Goal: Information Seeking & Learning: Learn about a topic

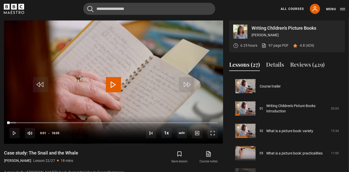
scroll to position [469, 0]
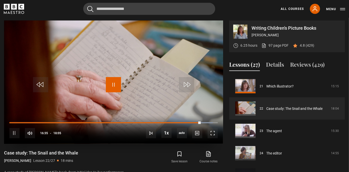
click at [108, 84] on span "Video Player" at bounding box center [113, 84] width 15 height 15
click at [115, 83] on span "Video Player" at bounding box center [113, 84] width 15 height 15
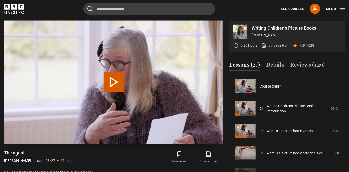
scroll to position [491, 0]
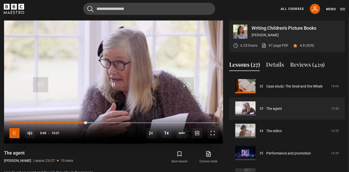
click at [17, 134] on span "Video Player" at bounding box center [14, 133] width 10 height 10
click at [112, 88] on span "Video Player" at bounding box center [113, 84] width 15 height 15
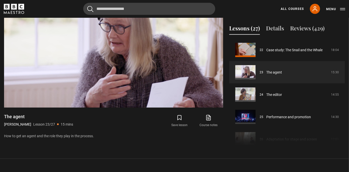
scroll to position [237, 0]
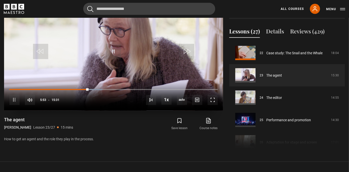
click at [59, 88] on div "10s Skip Back 10 seconds Pause 10s Skip Forward 10 seconds Loaded : 44.58% 15:2…" at bounding box center [113, 96] width 219 height 28
click at [59, 89] on div "Loaded : 44.58% 03:41 05:54" at bounding box center [113, 90] width 208 height 2
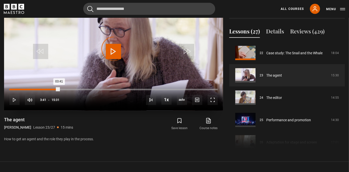
drag, startPoint x: 59, startPoint y: 89, endPoint x: 41, endPoint y: 90, distance: 18.3
click at [41, 90] on div "Loaded : 0.00% 02:21 03:41" at bounding box center [113, 90] width 208 height 2
click at [41, 89] on div "Loaded : 0.00% 02:19 02:20" at bounding box center [113, 90] width 208 height 2
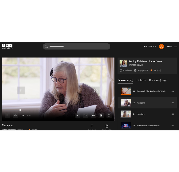
scroll to position [193, 0]
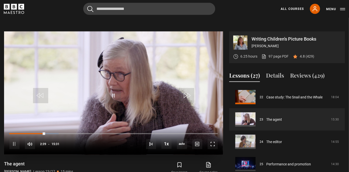
click at [29, 134] on div "10s Skip Back 10 seconds Pause 10s Skip Forward 10 seconds Loaded : 23.63% 01:2…" at bounding box center [113, 141] width 219 height 28
click at [29, 133] on div "01:27" at bounding box center [29, 134] width 1 height 2
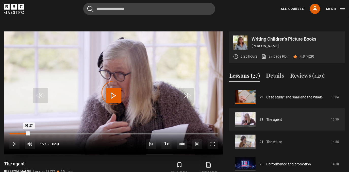
drag, startPoint x: 29, startPoint y: 133, endPoint x: 21, endPoint y: 133, distance: 7.6
click at [21, 133] on div "Loaded : 5.91% 00:53 01:27" at bounding box center [113, 134] width 208 height 2
click at [17, 133] on div "Loaded : 0.00% 00:32 00:33" at bounding box center [113, 134] width 208 height 2
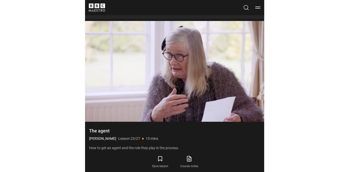
scroll to position [0, 0]
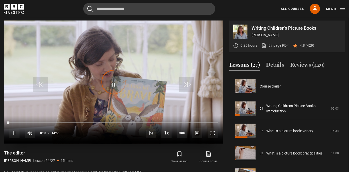
scroll to position [514, 0]
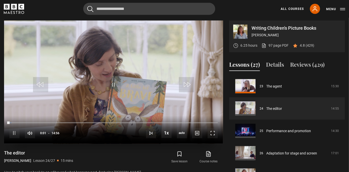
click at [122, 123] on div "10s Skip Back 10 seconds Pause 10s Skip Forward 10 seconds Loaded : 1.12% 08:02…" at bounding box center [113, 130] width 219 height 28
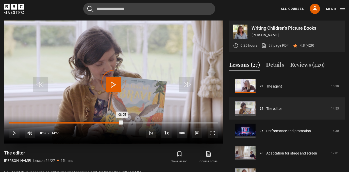
click at [122, 123] on div "Loaded : 1.67% 08:05 08:05" at bounding box center [113, 123] width 208 height 2
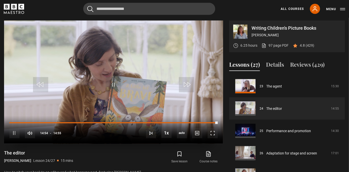
click at [7, 129] on div "10s Skip Back 10 seconds Pause 10s Skip Forward 10 seconds Loaded : 100.00% 01:…" at bounding box center [113, 130] width 219 height 28
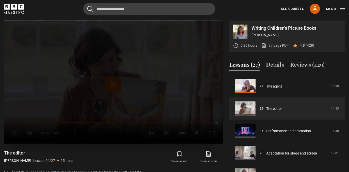
click at [13, 129] on div "Lesson Completed Up next Performance and promotion Cancel Do you want to save t…" at bounding box center [113, 82] width 219 height 123
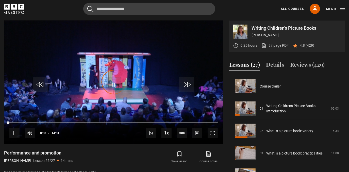
scroll to position [516, 0]
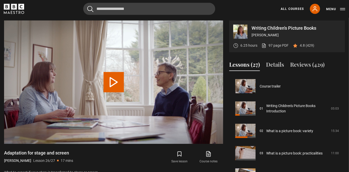
scroll to position [516, 0]
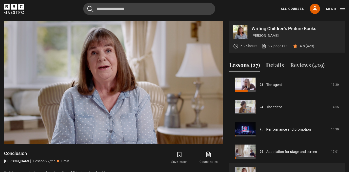
scroll to position [199, 0]
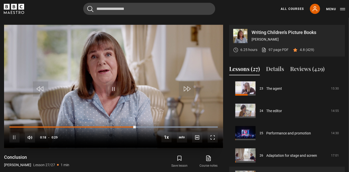
click at [111, 60] on video "Video Player" at bounding box center [113, 86] width 219 height 123
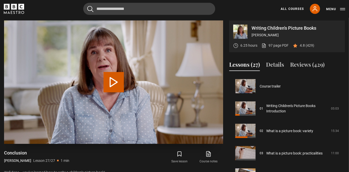
scroll to position [516, 0]
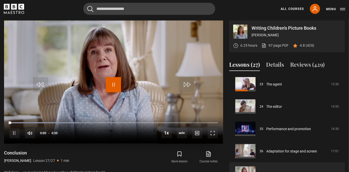
click at [115, 84] on span "Video Player" at bounding box center [113, 84] width 15 height 15
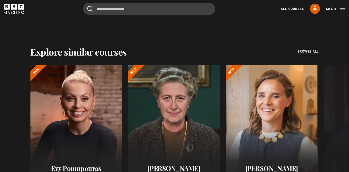
scroll to position [379, 0]
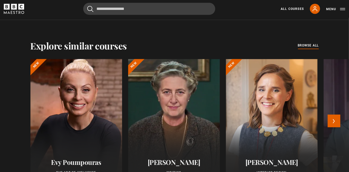
click at [90, 105] on div at bounding box center [76, 120] width 101 height 134
